Goal: Information Seeking & Learning: Learn about a topic

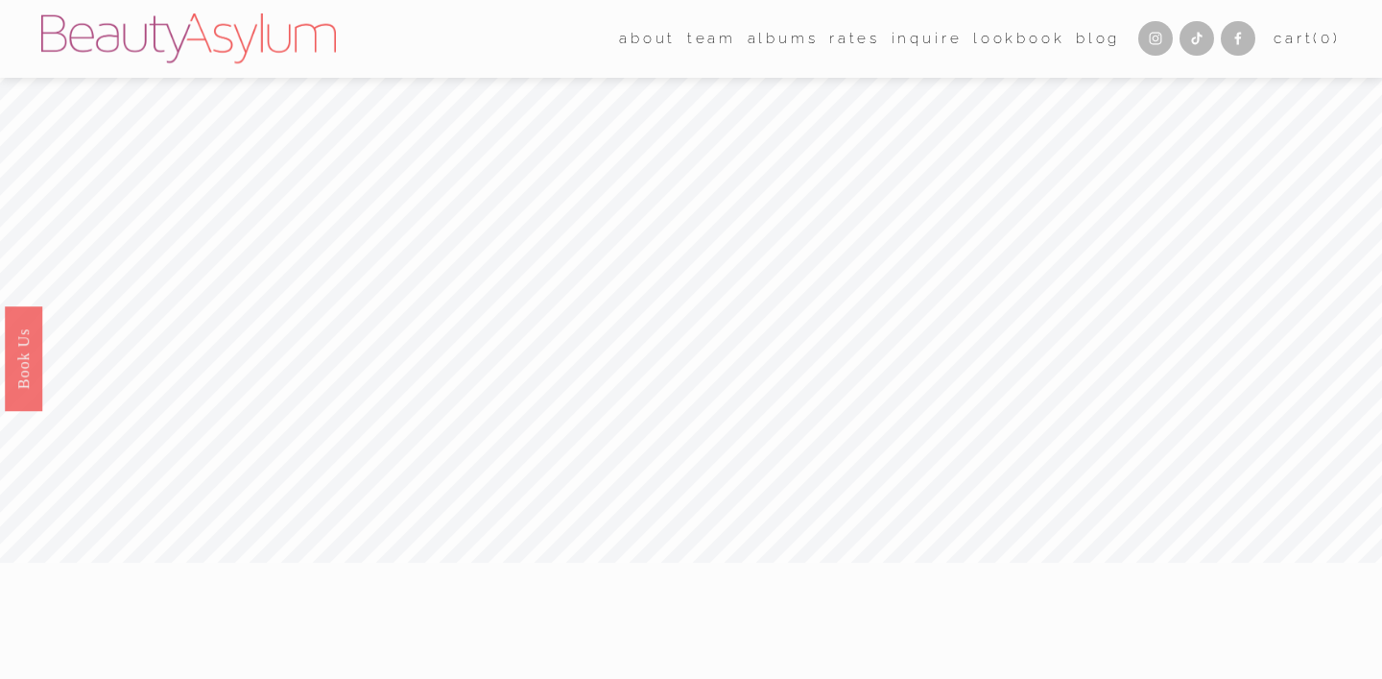
click at [819, 46] on nav "about Career Meet [PERSON_NAME] Press team [GEOGRAPHIC_DATA] [GEOGRAPHIC_DATA] …" at bounding box center [869, 39] width 501 height 30
click at [834, 37] on link "Rates" at bounding box center [854, 39] width 51 height 30
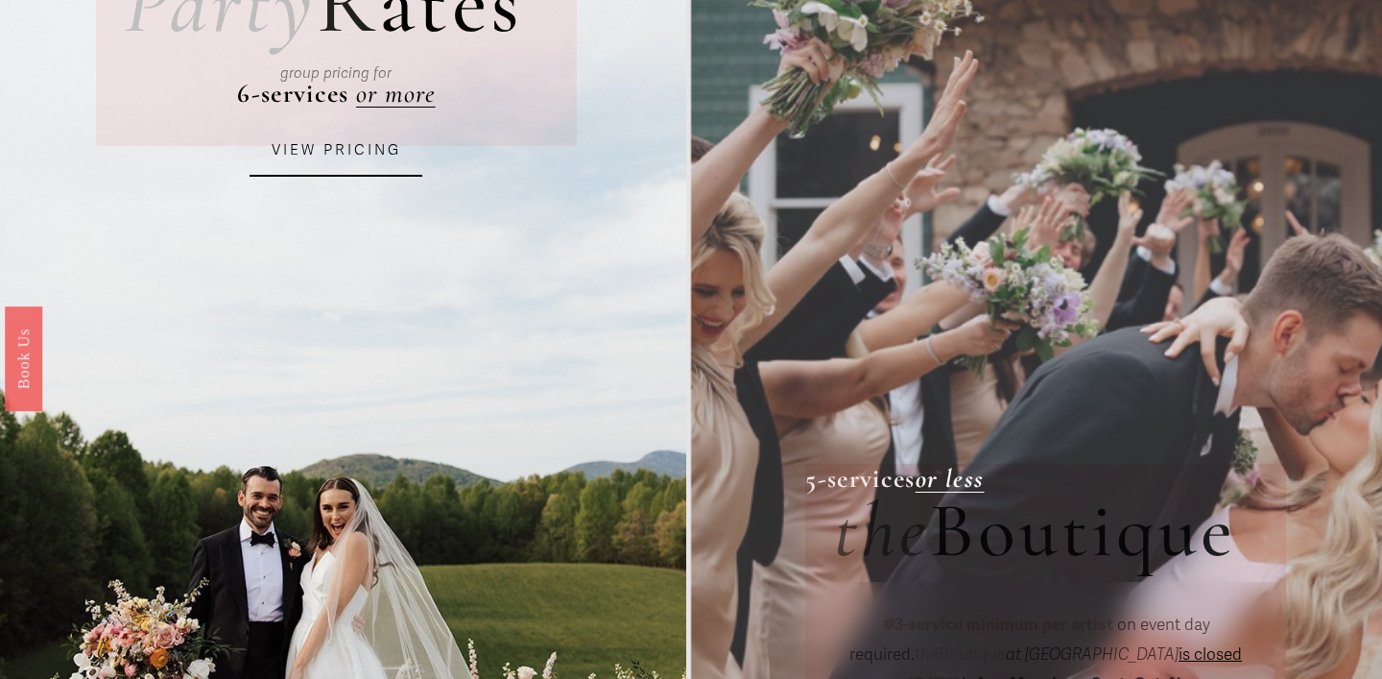
scroll to position [289, 0]
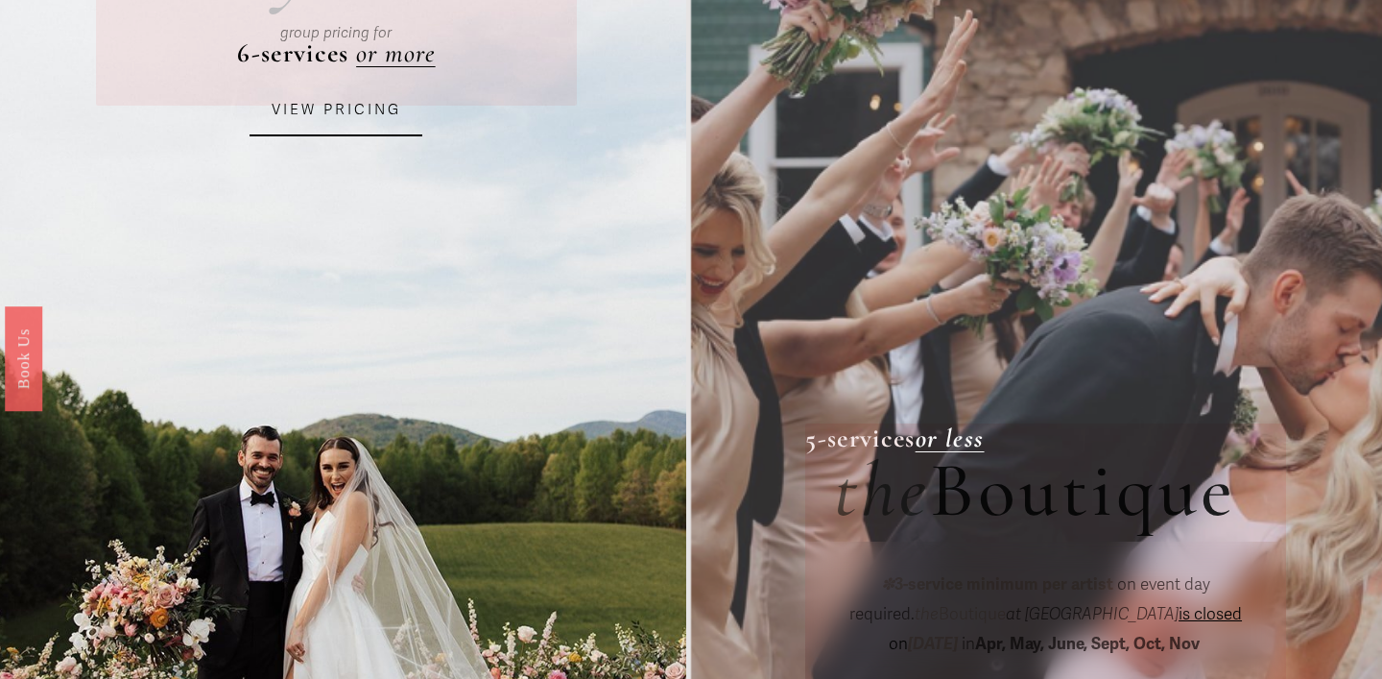
click at [329, 121] on link "VIEW PRICING" at bounding box center [336, 110] width 173 height 52
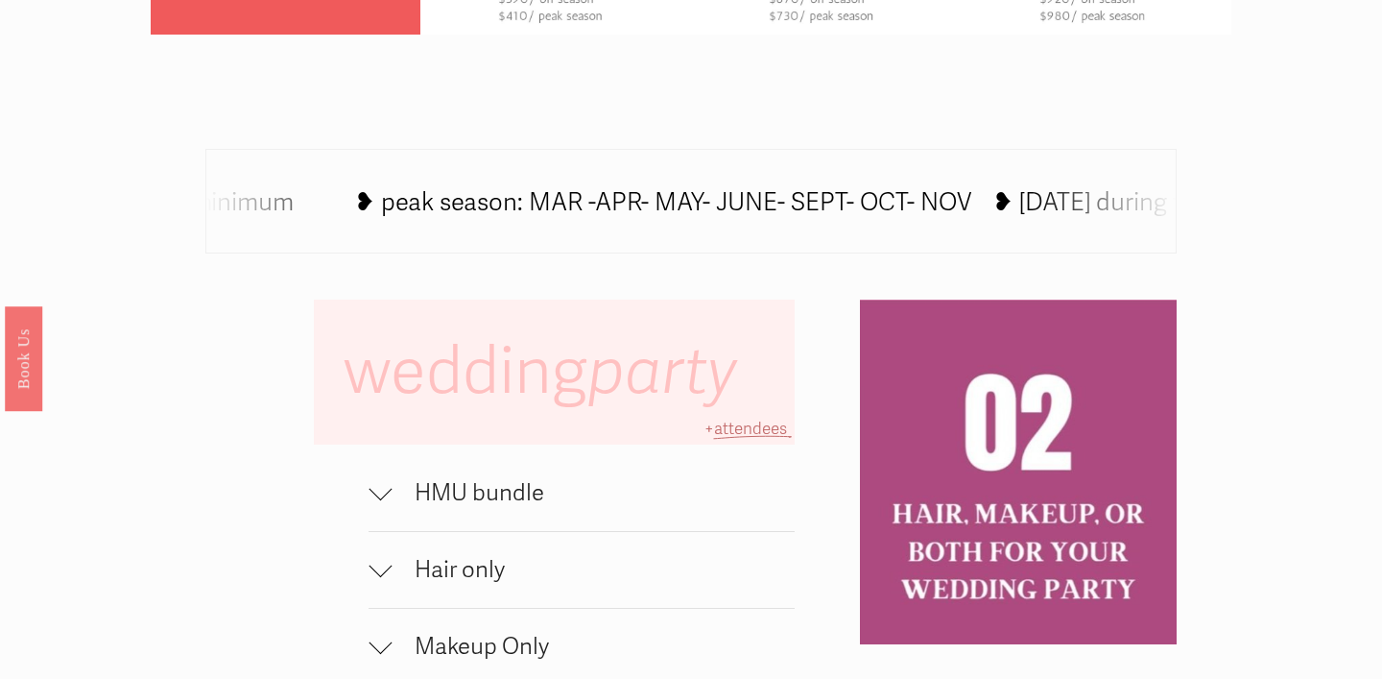
scroll to position [1151, 0]
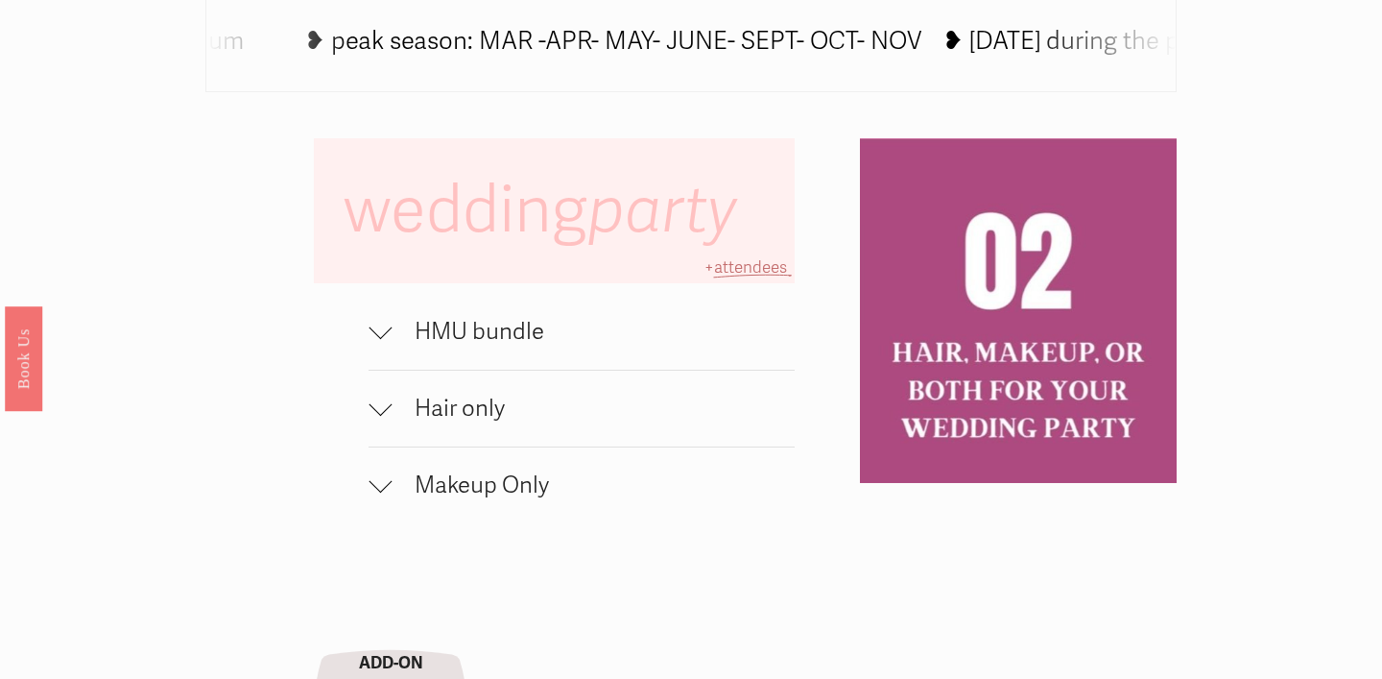
click at [381, 334] on div at bounding box center [380, 327] width 23 height 23
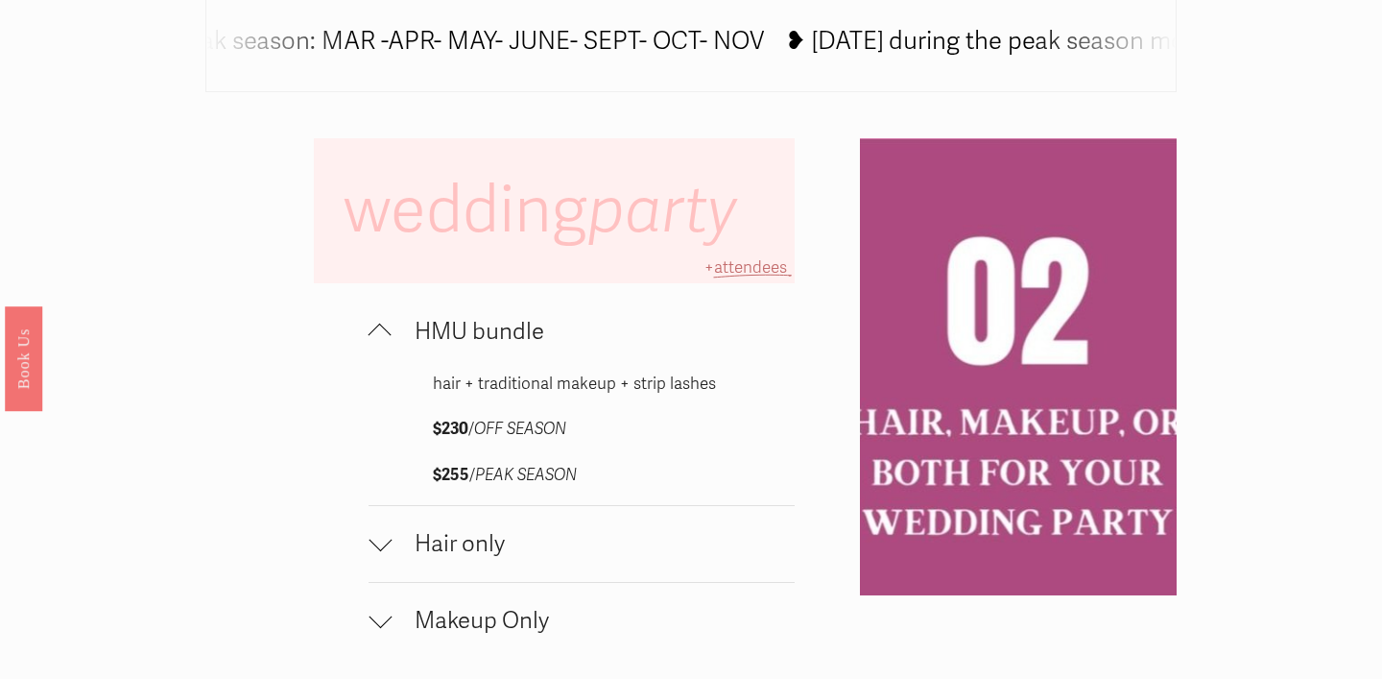
click at [410, 539] on span "Hair only" at bounding box center [593, 544] width 403 height 28
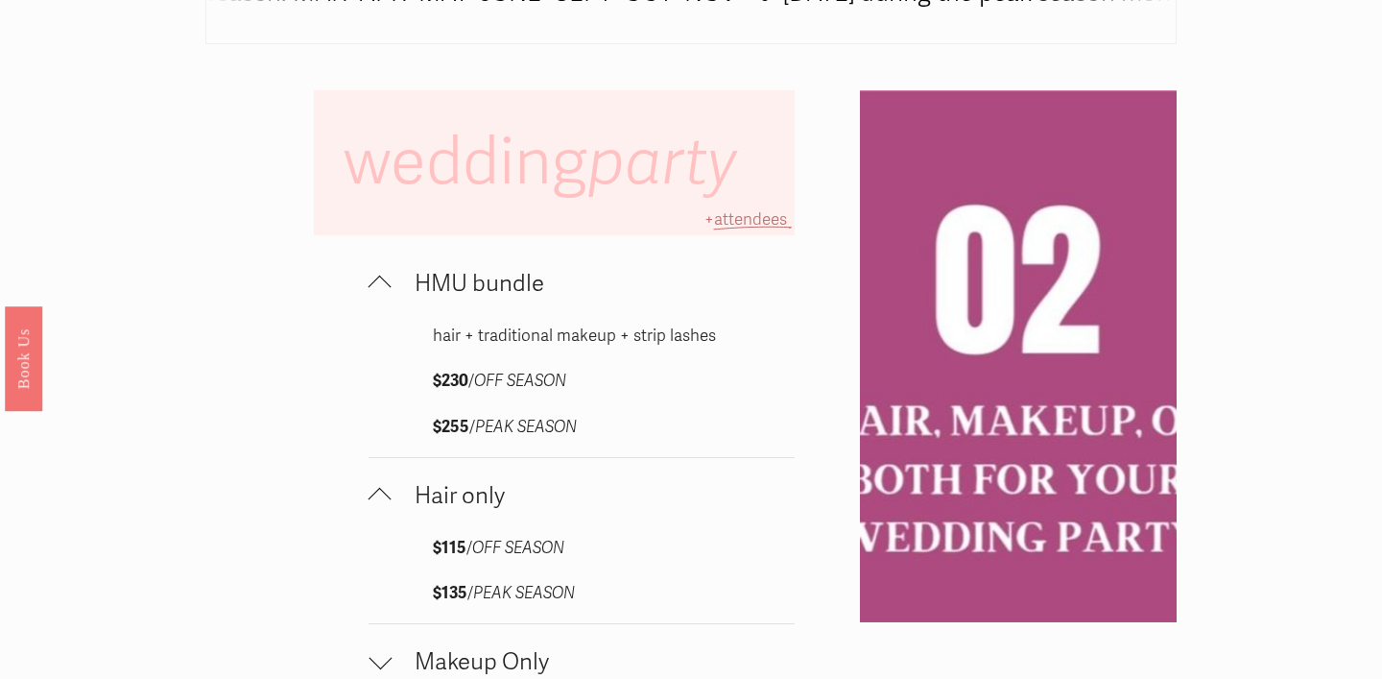
scroll to position [1202, 0]
